Goal: Information Seeking & Learning: Learn about a topic

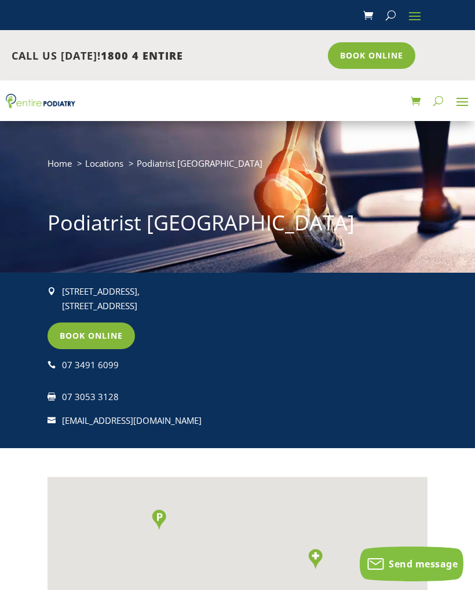
click at [415, 14] on span at bounding box center [415, 15] width 19 height 19
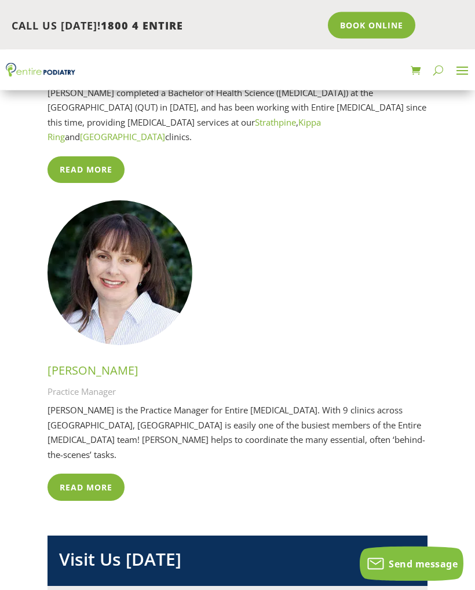
scroll to position [3205, 0]
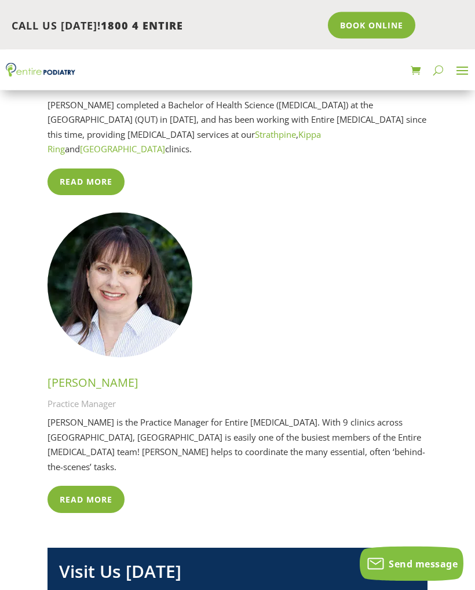
click at [460, 68] on span at bounding box center [462, 70] width 19 height 19
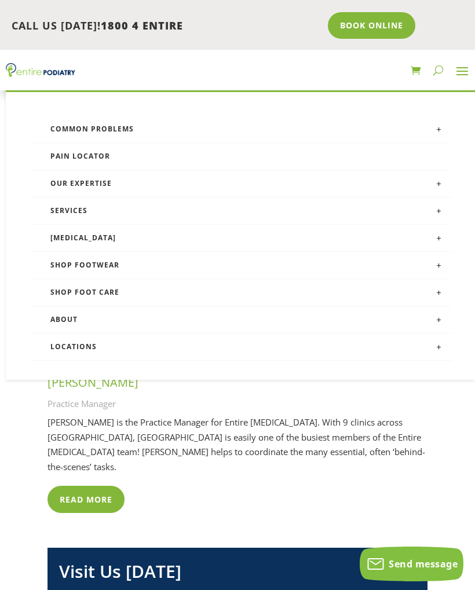
click at [65, 216] on link "Services" at bounding box center [241, 211] width 422 height 27
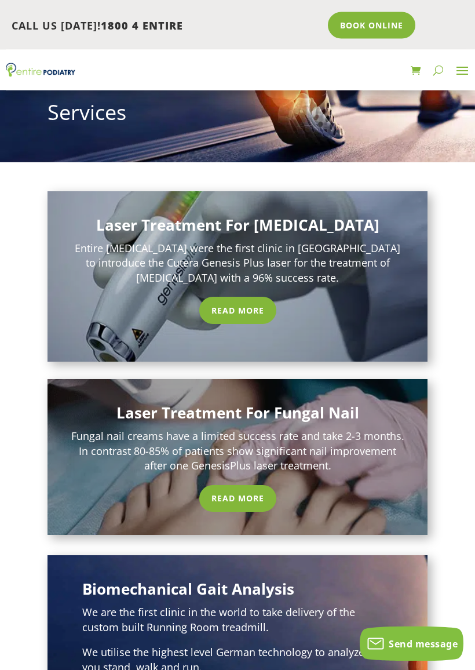
scroll to position [111, 0]
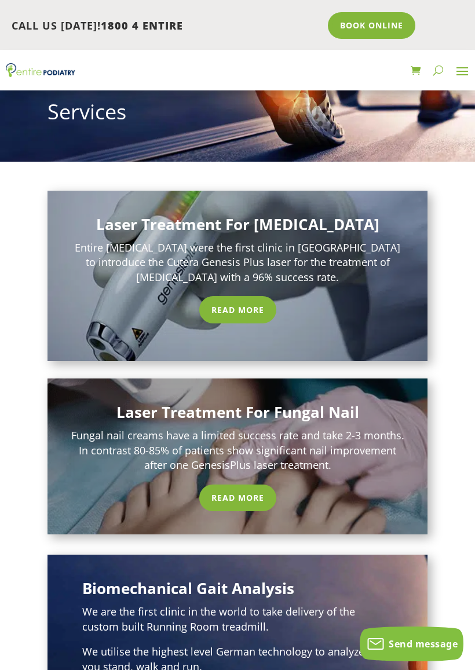
click at [230, 494] on link "Read More" at bounding box center [237, 497] width 77 height 27
click at [233, 484] on link "Read More" at bounding box center [237, 497] width 77 height 27
click at [250, 484] on link "Read More" at bounding box center [237, 497] width 77 height 27
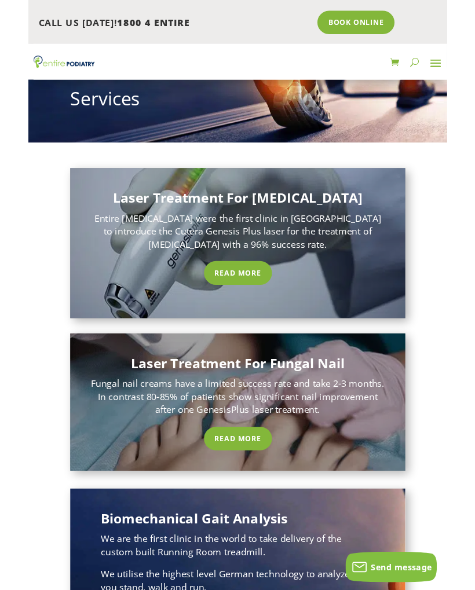
scroll to position [240, 0]
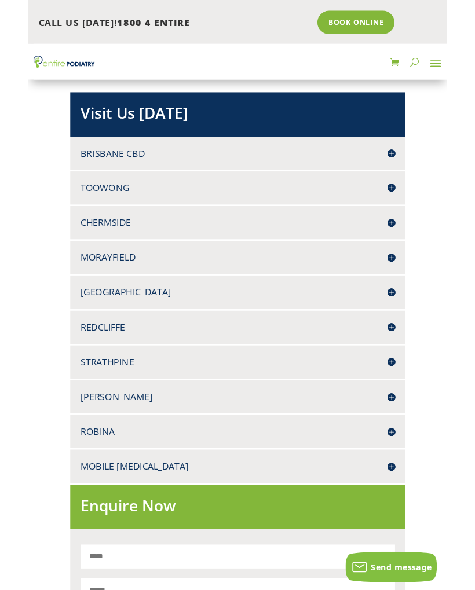
scroll to position [4676, 0]
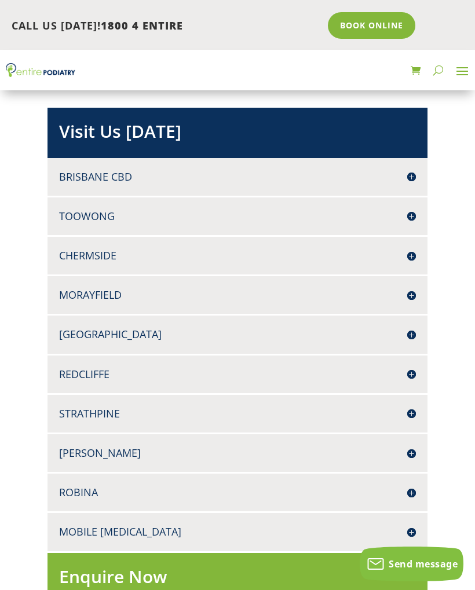
click at [90, 369] on h4 "Redcliffe" at bounding box center [237, 374] width 357 height 14
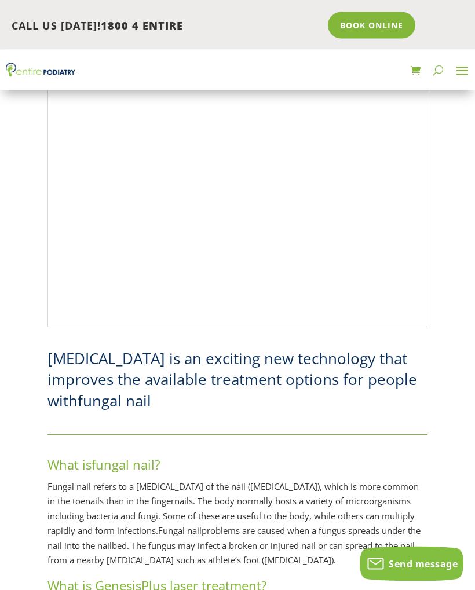
scroll to position [1713, 0]
